Goal: Task Accomplishment & Management: Complete application form

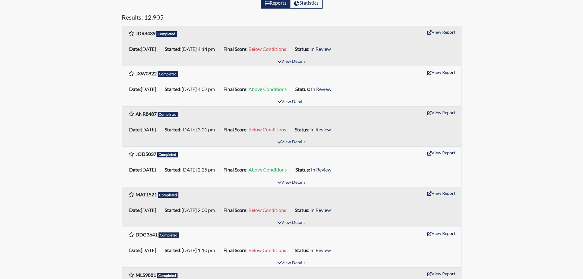
scroll to position [92, 0]
click at [448, 194] on button "View Report" at bounding box center [441, 192] width 34 height 9
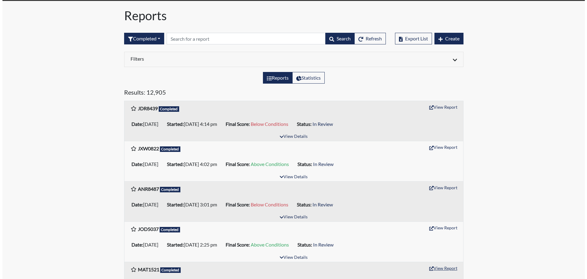
scroll to position [0, 0]
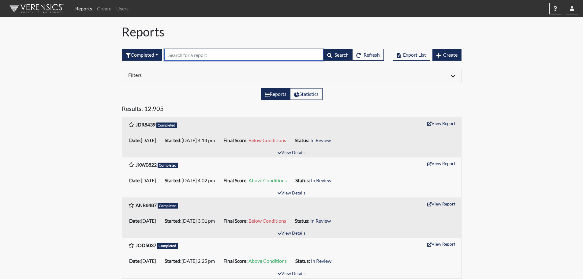
click at [197, 56] on input "text" at bounding box center [243, 55] width 159 height 12
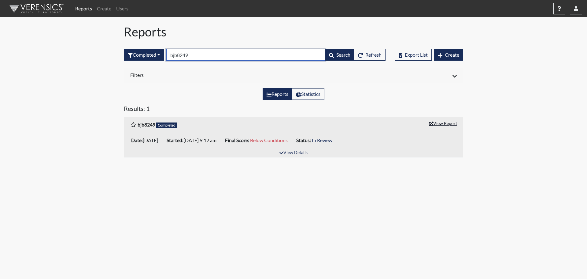
type input "bjb8249"
click at [444, 124] on button "View Report" at bounding box center [443, 122] width 34 height 9
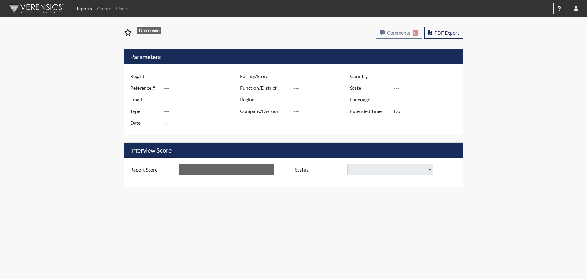
type input "MAT1521"
type input "51054"
type input "---"
type input "Corrections Pre-Employment"
type input "[DATE]"
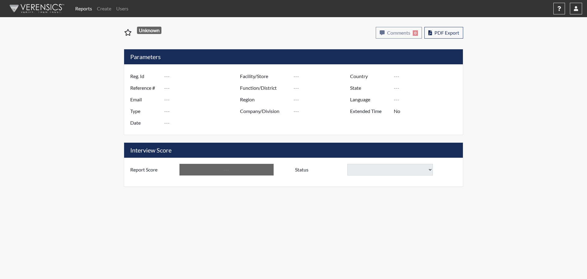
type input "[PERSON_NAME]"
type input "[GEOGRAPHIC_DATA]"
type input "[US_STATE]"
type input "English"
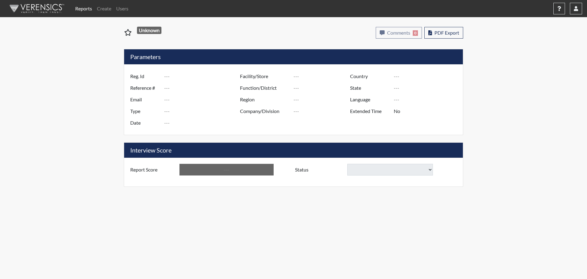
type input "Below Conditions"
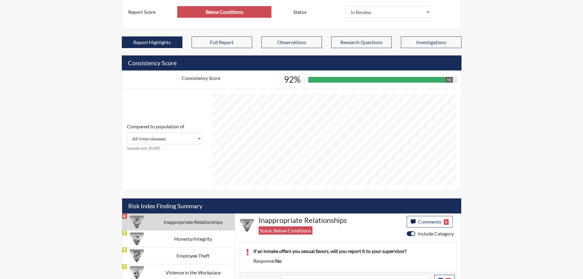
scroll to position [183, 0]
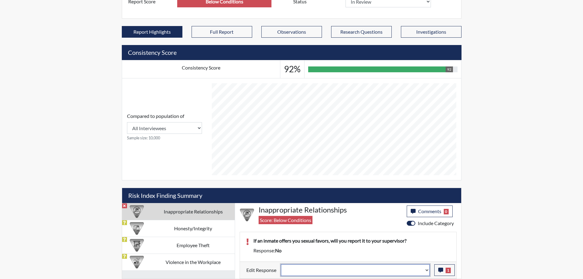
click at [426, 269] on select "Question is not relevant. Results will be updated. Reasonable explanation provi…" at bounding box center [355, 270] width 149 height 12
select select "reasonable-explanation-provided"
click at [281, 264] on select "Question is not relevant. Results will be updated. Reasonable explanation provi…" at bounding box center [355, 270] width 149 height 12
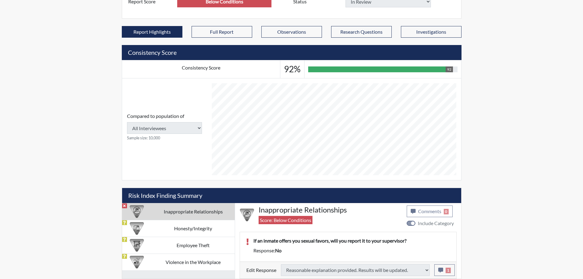
type input "Above Conditions"
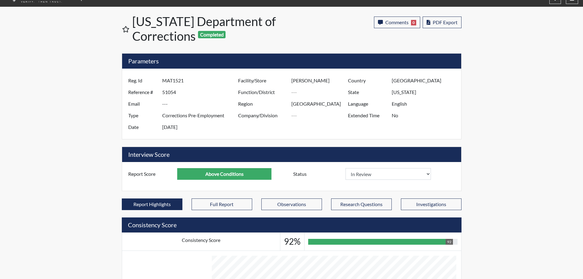
scroll to position [0, 0]
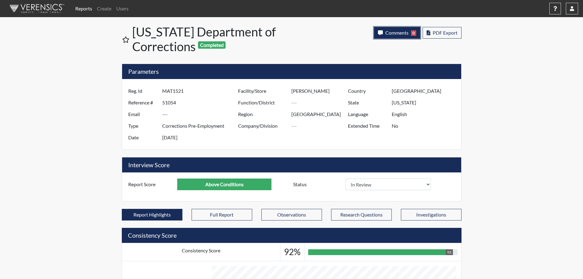
click at [399, 32] on span "Comments" at bounding box center [396, 33] width 23 height 6
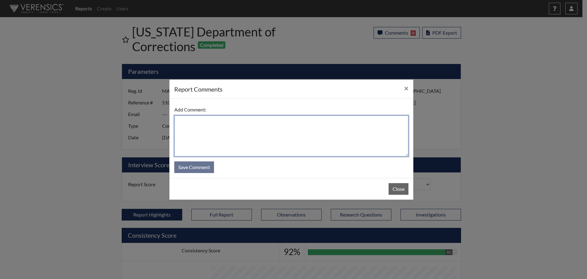
click at [287, 136] on textarea at bounding box center [291, 135] width 234 height 41
type textarea "SL9/3/25"
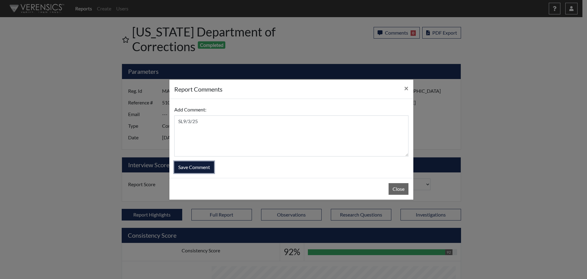
click at [194, 168] on button "Save Comment" at bounding box center [194, 167] width 40 height 12
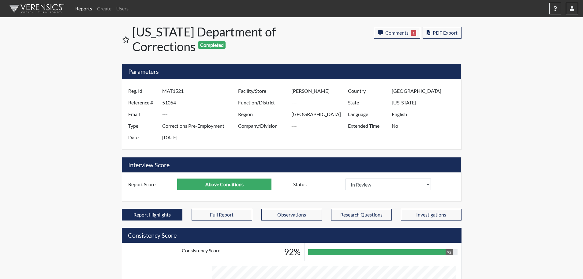
scroll to position [102, 254]
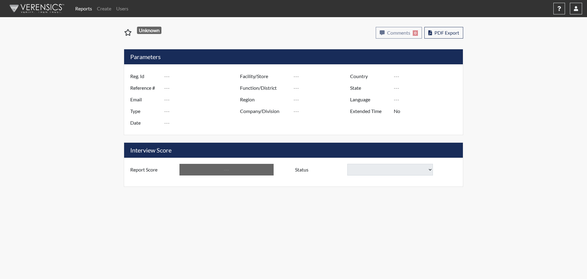
type input "bjb8249"
type input "50943"
type input "---"
type input "Corrections Pre-Employment"
type input "Aug 26, 2025"
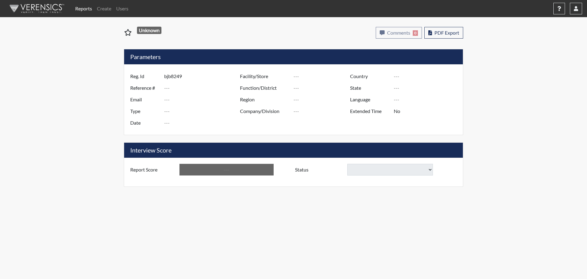
type input "Columbus TC"
type input "Southwest Region"
type input "[GEOGRAPHIC_DATA]"
type input "[US_STATE]"
type input "English"
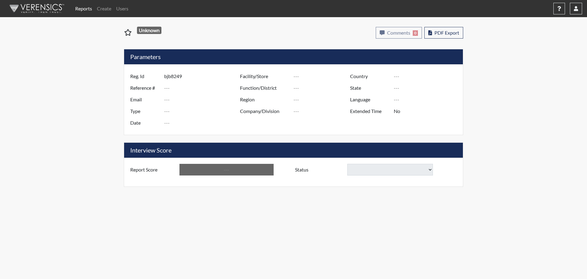
type input "Below Conditions"
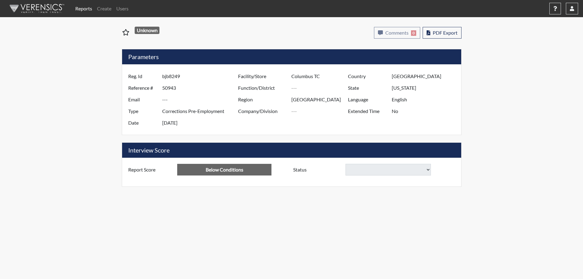
select select "reasonable-explanation-provided"
select select
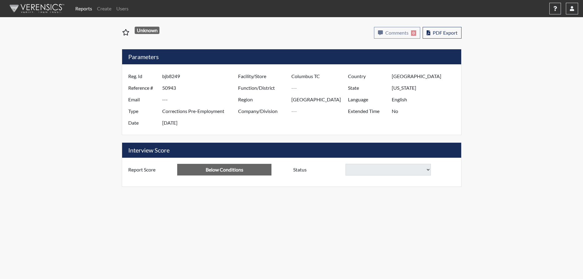
select select
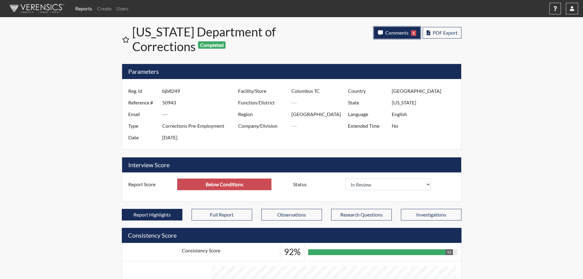
click at [399, 32] on span "Comments" at bounding box center [396, 33] width 23 height 6
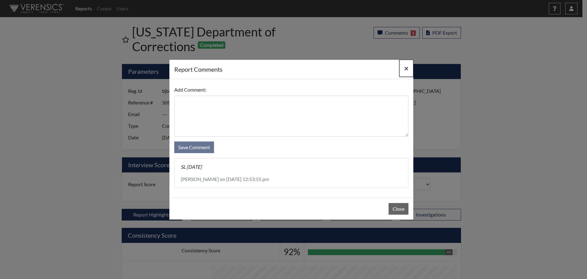
click at [407, 70] on span "×" at bounding box center [406, 68] width 4 height 9
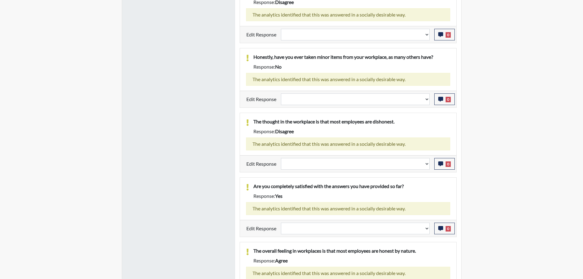
scroll to position [728, 0]
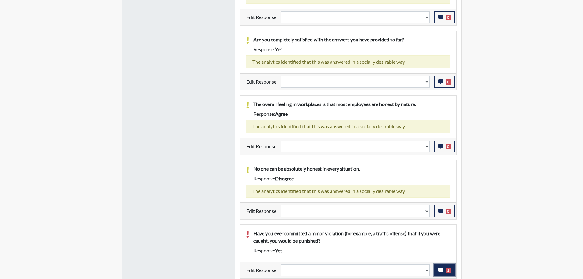
click at [440, 269] on icon "button" at bounding box center [440, 269] width 5 height 5
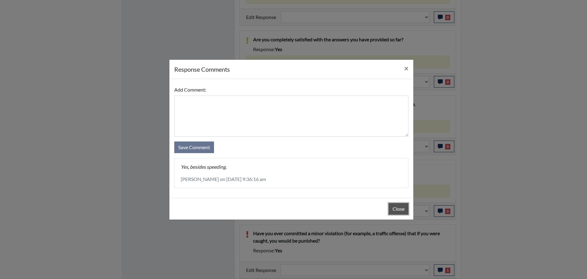
click at [389, 212] on button "Close" at bounding box center [399, 209] width 20 height 12
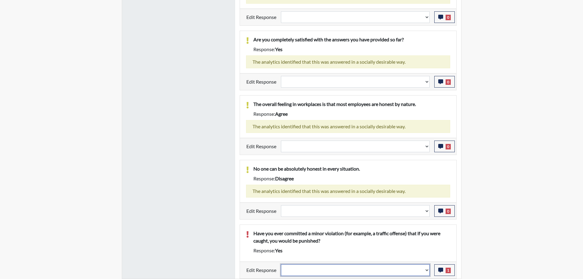
click at [426, 270] on select "Question is not relevant. Results will be updated. Reasonable explanation provi…" at bounding box center [355, 270] width 149 height 12
select select "reasonable-explanation-provided"
click at [281, 264] on select "Question is not relevant. Results will be updated. Reasonable explanation provi…" at bounding box center [355, 270] width 149 height 12
select select
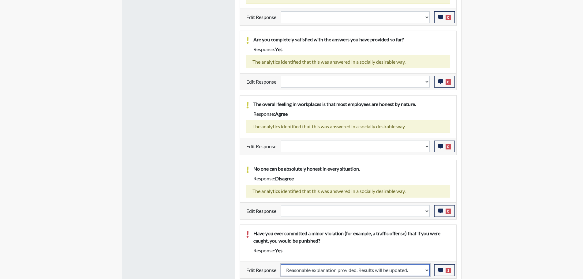
select select
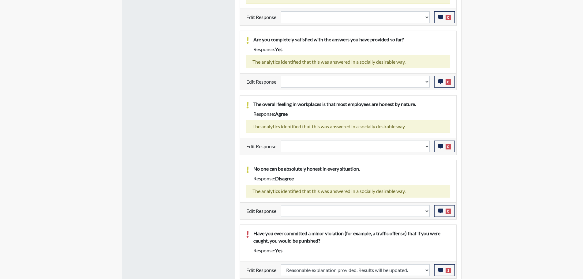
select select
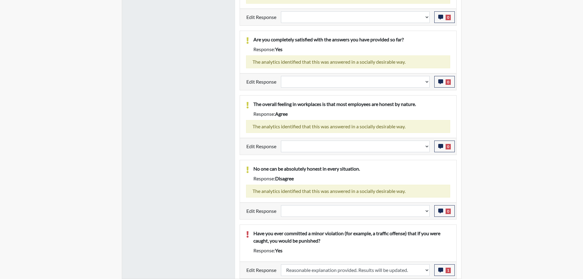
select select
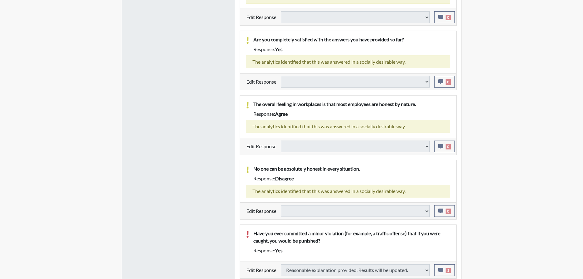
type input "Above Conditions"
select select
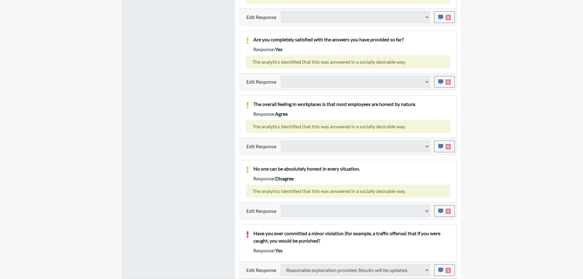
select select
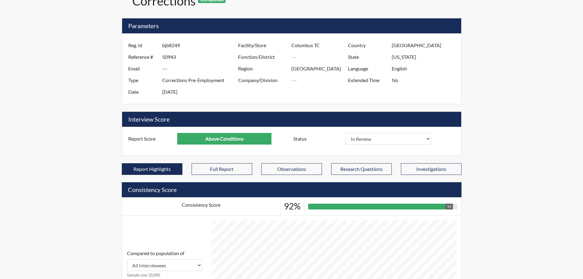
scroll to position [0, 0]
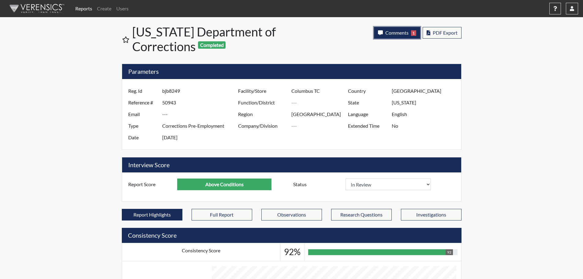
click at [400, 33] on span "Comments" at bounding box center [396, 33] width 23 height 6
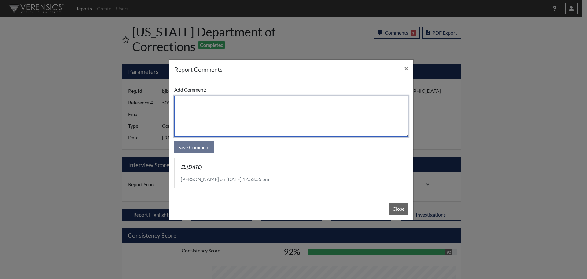
click at [260, 111] on textarea at bounding box center [291, 115] width 234 height 41
type textarea "SL 9/3/25"
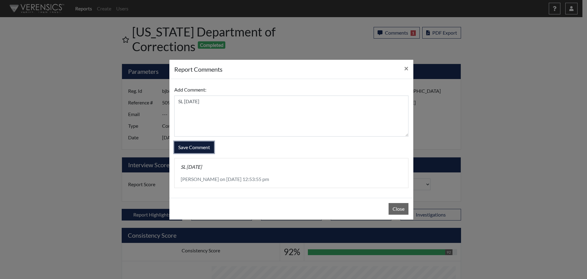
click at [202, 146] on button "Save Comment" at bounding box center [194, 147] width 40 height 12
select select
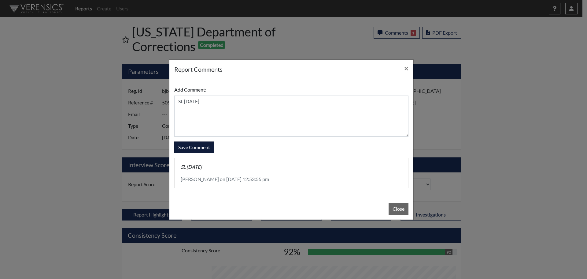
select select
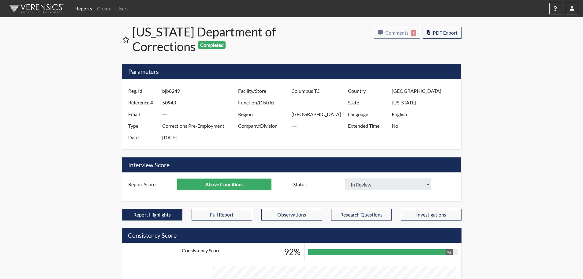
select select
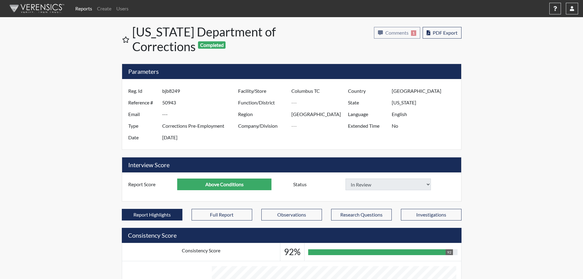
select select
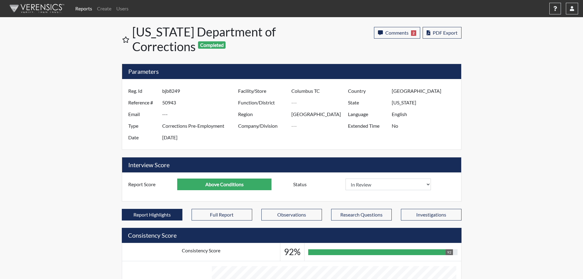
select select
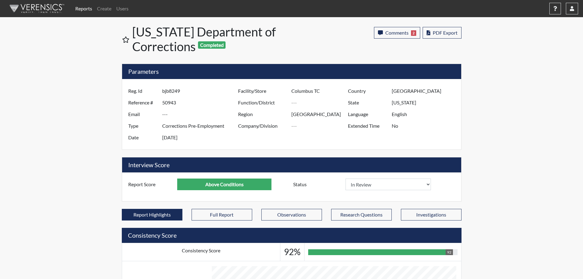
select select
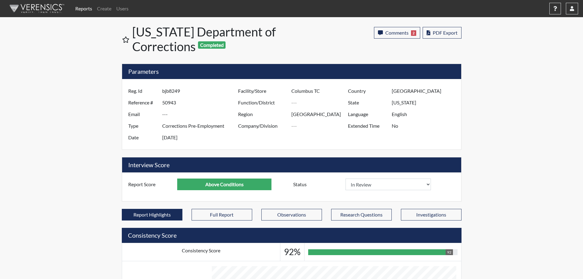
select select
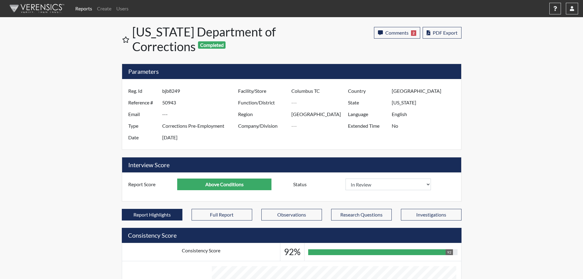
select select
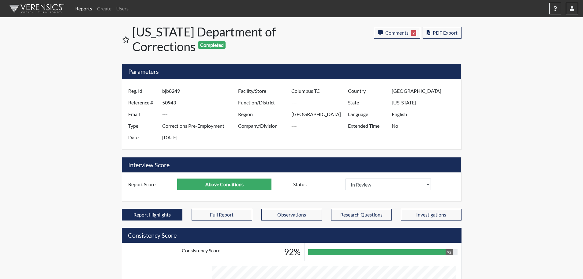
select select
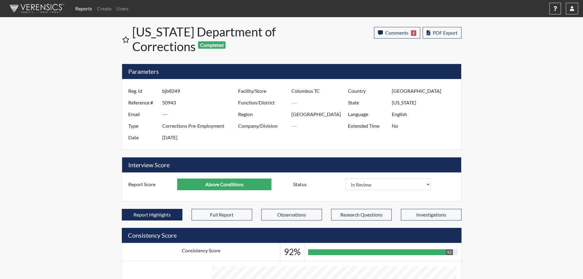
select select
